Goal: Task Accomplishment & Management: Complete application form

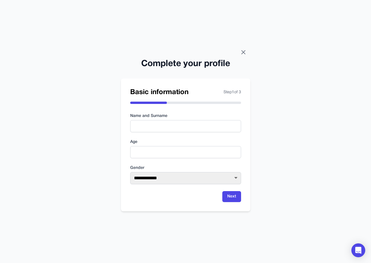
click at [243, 53] on icon at bounding box center [243, 52] width 7 height 7
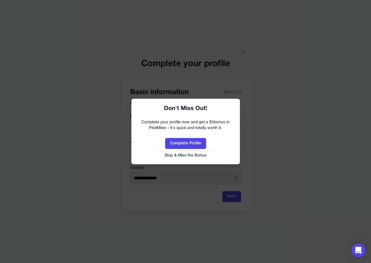
click at [187, 154] on button "Skip & Miss the Bonus" at bounding box center [185, 156] width 97 height 6
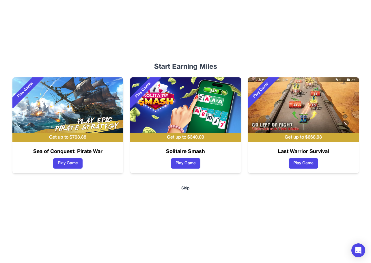
click at [185, 188] on button "Skip" at bounding box center [185, 188] width 8 height 6
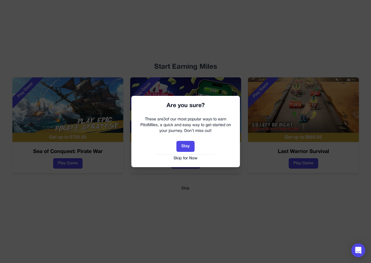
click at [188, 160] on button "Skip for Now" at bounding box center [185, 158] width 97 height 6
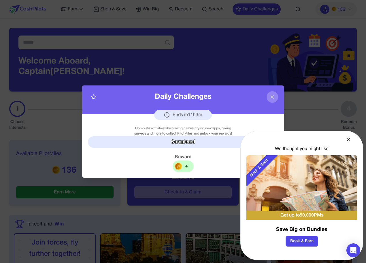
click at [273, 97] on icon at bounding box center [273, 97] width 6 height 6
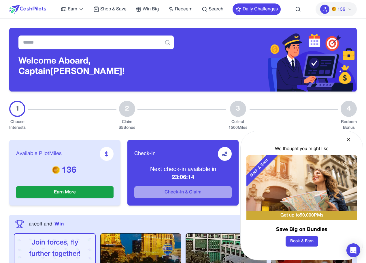
click at [347, 142] on icon at bounding box center [349, 140] width 6 height 6
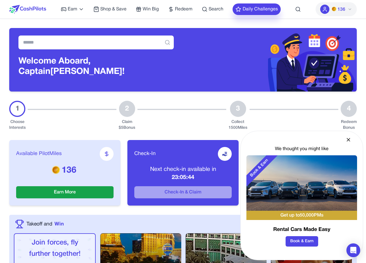
click at [271, 8] on button "Daily Challenges" at bounding box center [257, 9] width 48 height 12
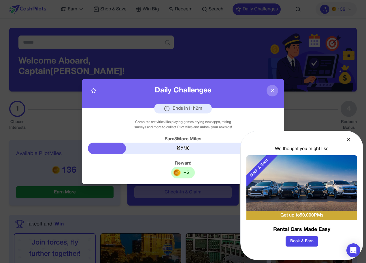
click at [350, 142] on icon at bounding box center [349, 140] width 6 height 6
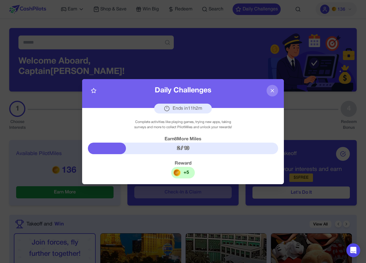
click at [273, 89] on icon at bounding box center [273, 91] width 6 height 6
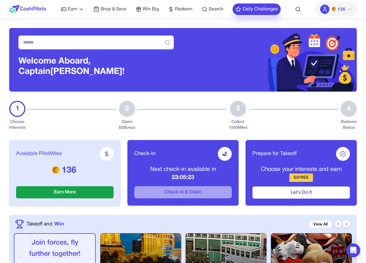
click at [262, 11] on button "Daily Challenges" at bounding box center [257, 9] width 48 height 12
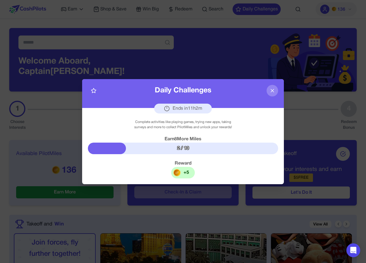
click at [273, 89] on icon at bounding box center [273, 91] width 6 height 6
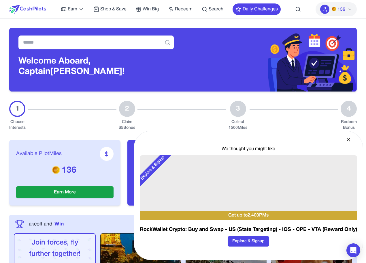
click at [348, 143] on div "We thought you might like Explore & Signup Get up to 2,400 PMs RockWallet Crypt…" at bounding box center [249, 195] width 230 height 129
click at [349, 139] on icon at bounding box center [348, 139] width 3 height 3
